Goal: Go to known website: Access a specific website the user already knows

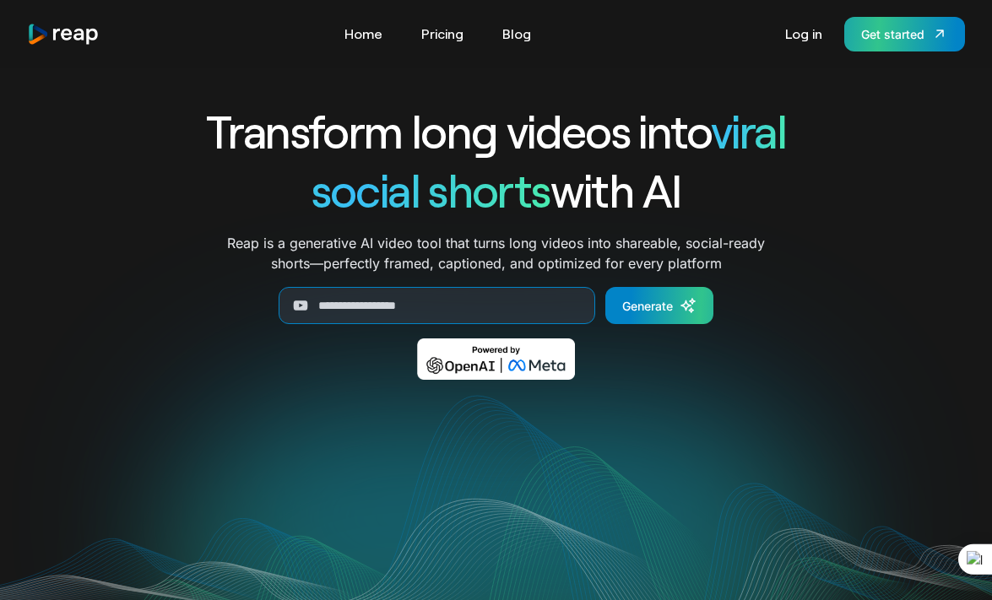
click at [911, 30] on div "Get started" at bounding box center [892, 34] width 63 height 18
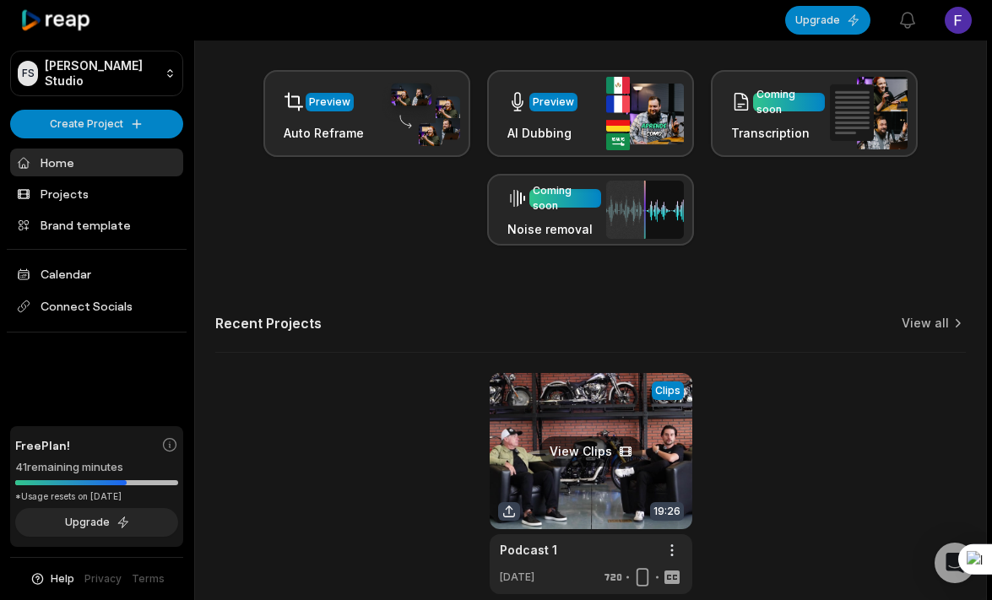
scroll to position [387, 0]
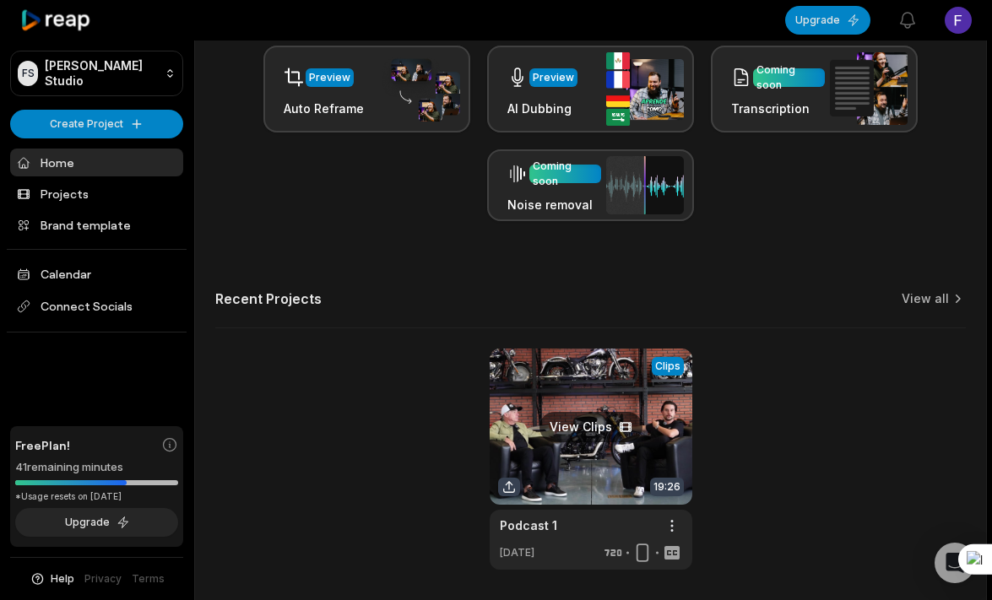
click at [570, 448] on link at bounding box center [590, 459] width 203 height 221
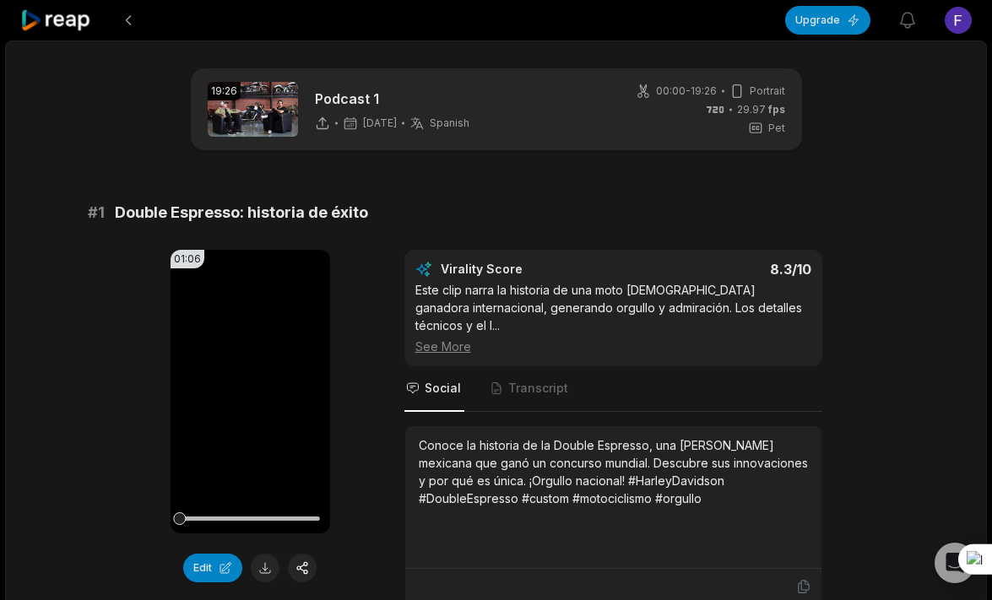
scroll to position [22, 0]
